Goal: Task Accomplishment & Management: Use online tool/utility

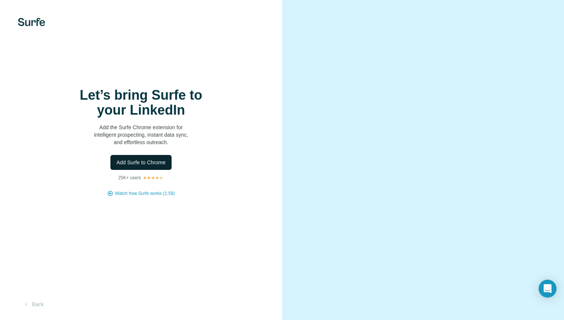
click at [151, 164] on span "Add Surfe to Chrome" at bounding box center [140, 162] width 49 height 7
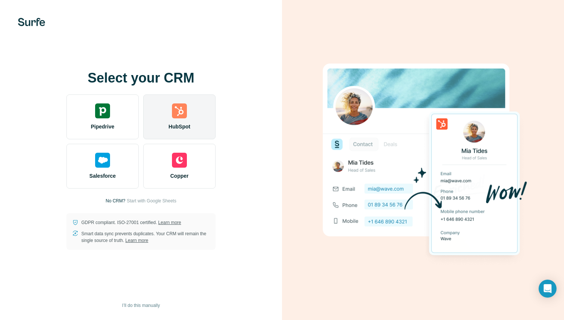
click at [185, 119] on div "HubSpot" at bounding box center [179, 116] width 72 height 45
